Goal: Information Seeking & Learning: Learn about a topic

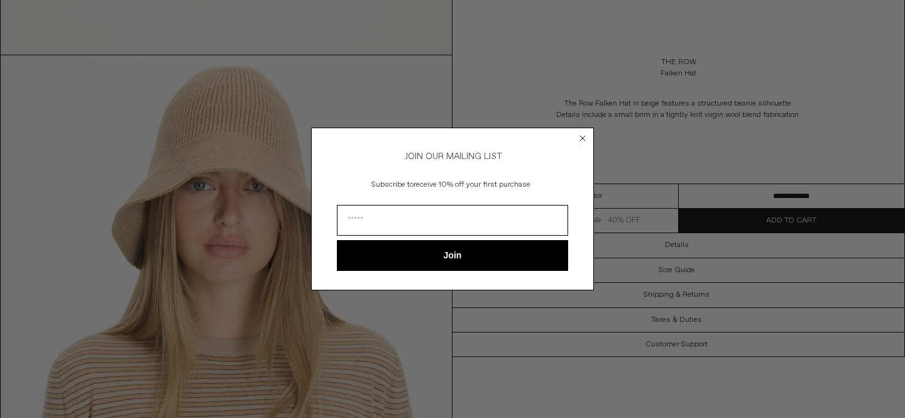
scroll to position [338, 0]
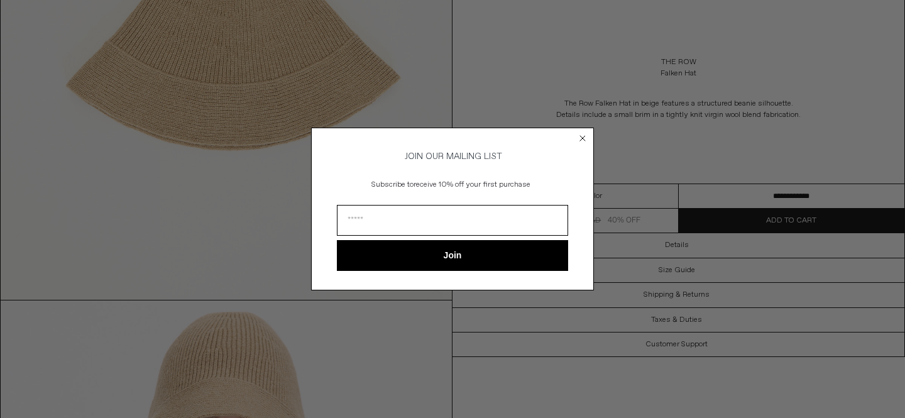
click at [582, 133] on circle "Close dialog" at bounding box center [583, 139] width 12 height 12
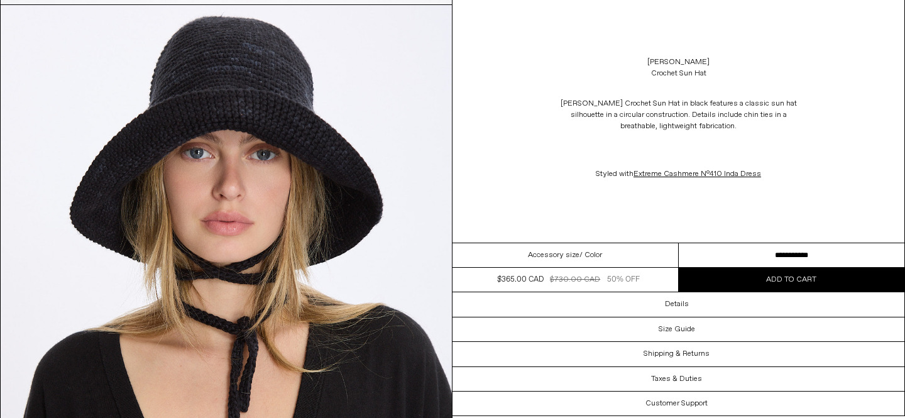
scroll to position [633, 0]
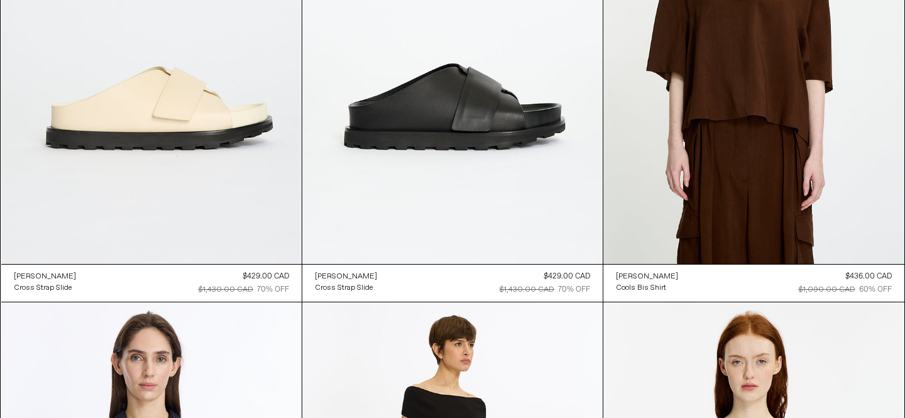
scroll to position [27675, 0]
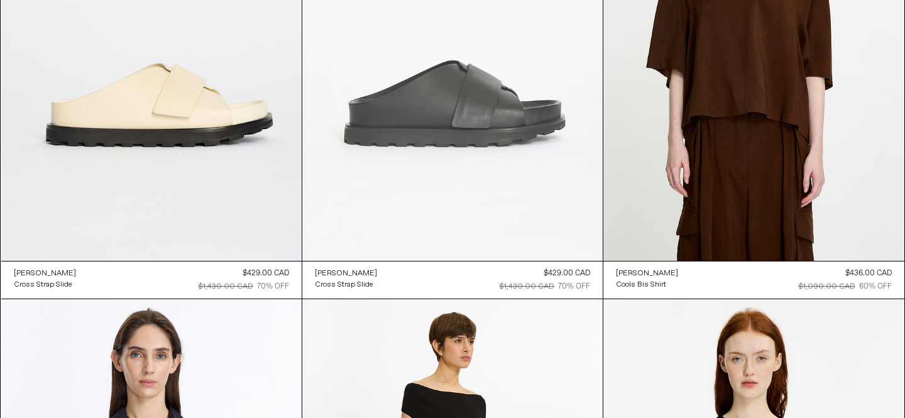
click at [464, 86] on at bounding box center [452, 35] width 301 height 451
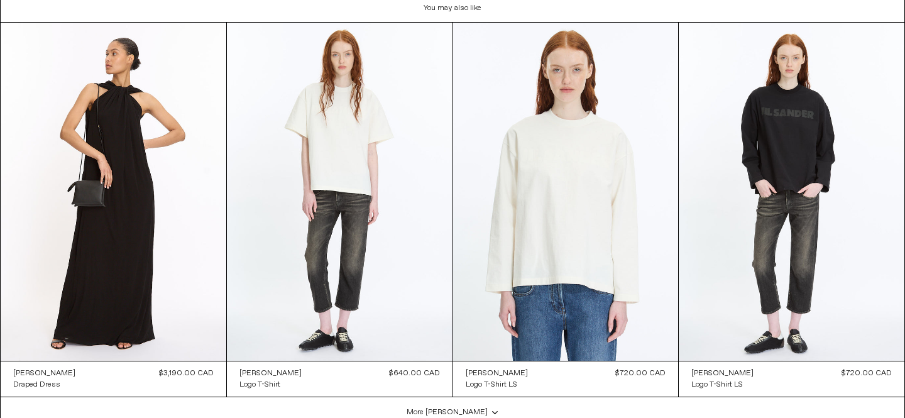
scroll to position [2906, 0]
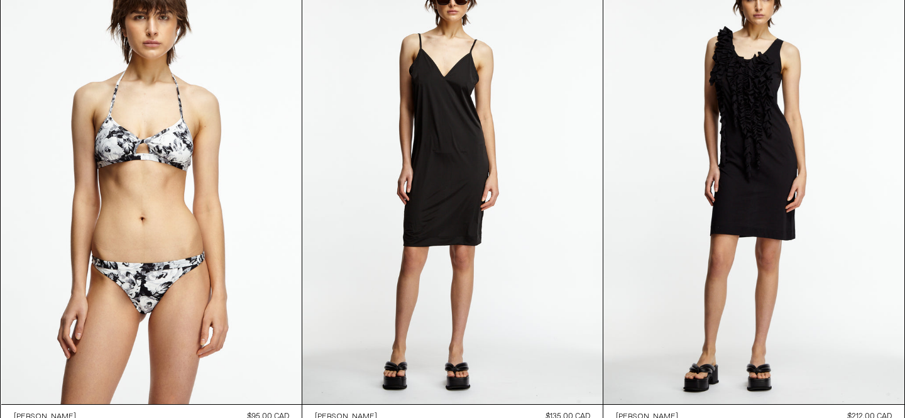
scroll to position [36341, 0]
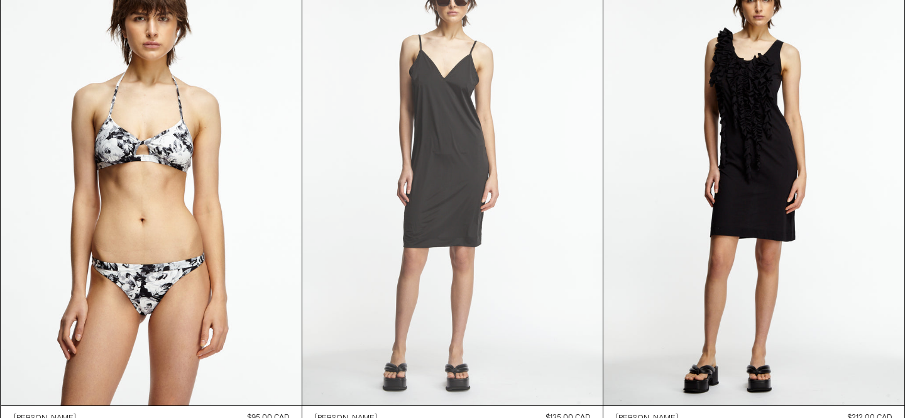
click at [471, 111] on at bounding box center [452, 179] width 301 height 451
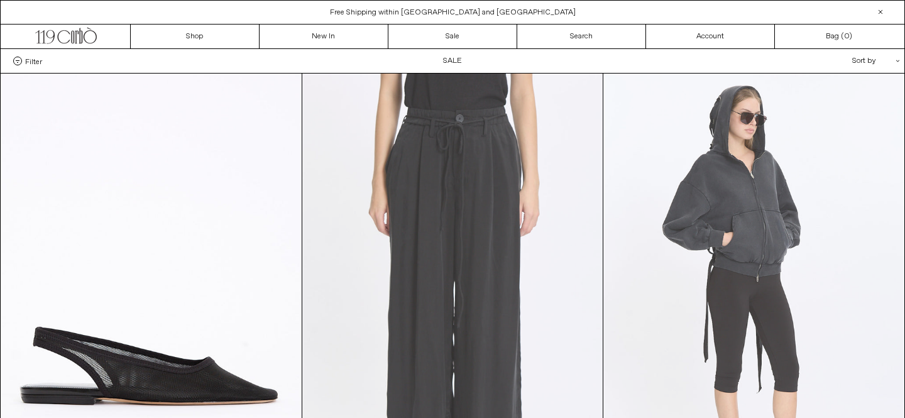
click at [302, 74] on link at bounding box center [452, 299] width 301 height 451
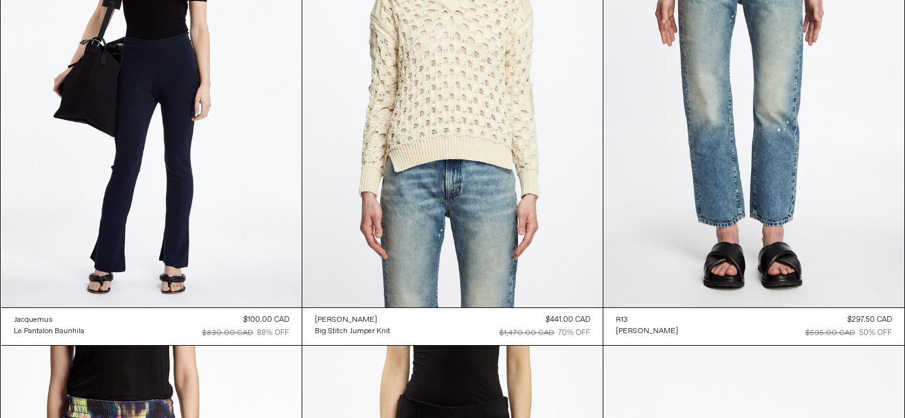
scroll to position [41933, 0]
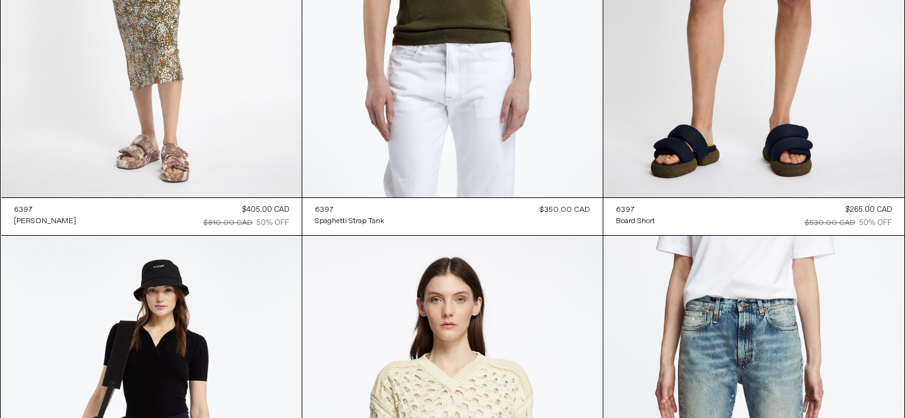
drag, startPoint x: 308, startPoint y: 284, endPoint x: 284, endPoint y: 15, distance: 270.2
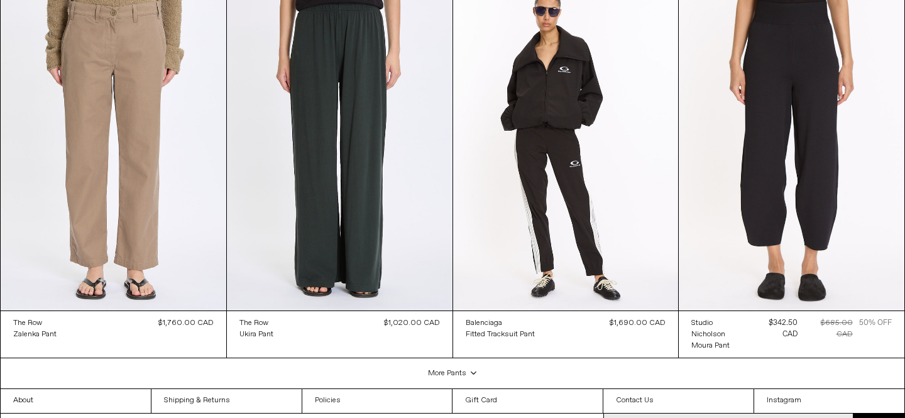
scroll to position [2409, 0]
